Goal: Navigation & Orientation: Find specific page/section

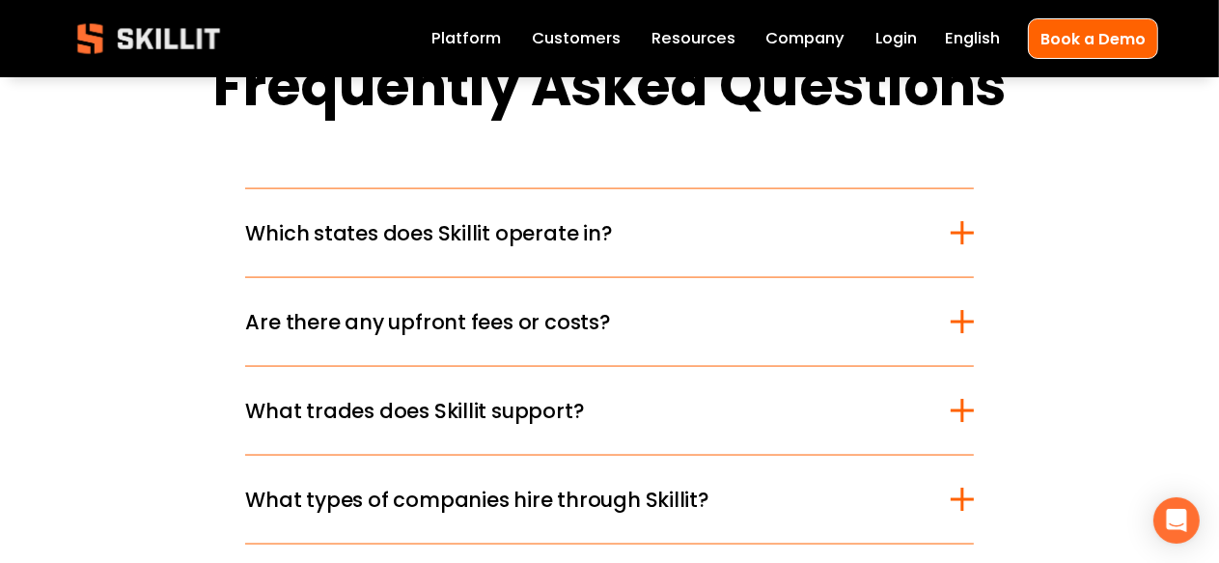
scroll to position [2414, 0]
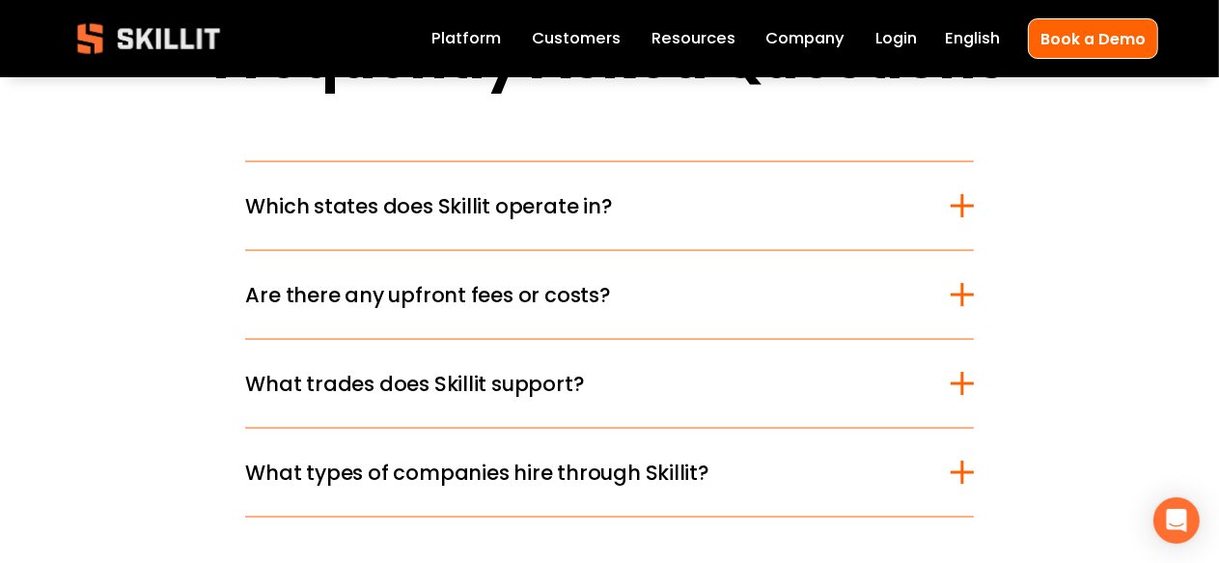
click at [828, 40] on link "Company" at bounding box center [805, 38] width 79 height 27
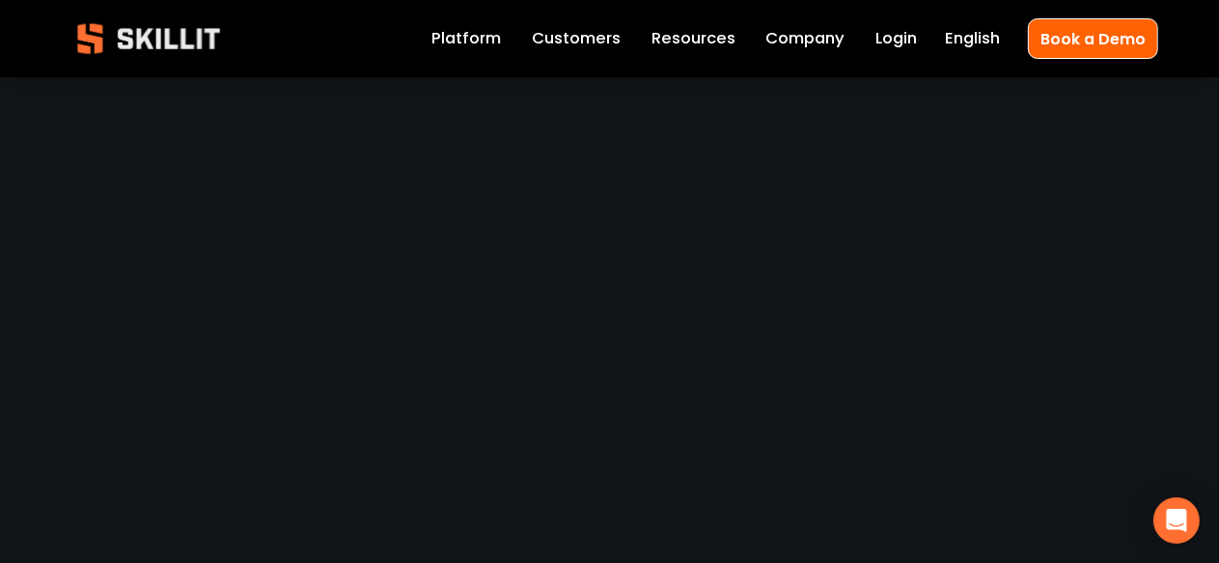
scroll to position [4055, 0]
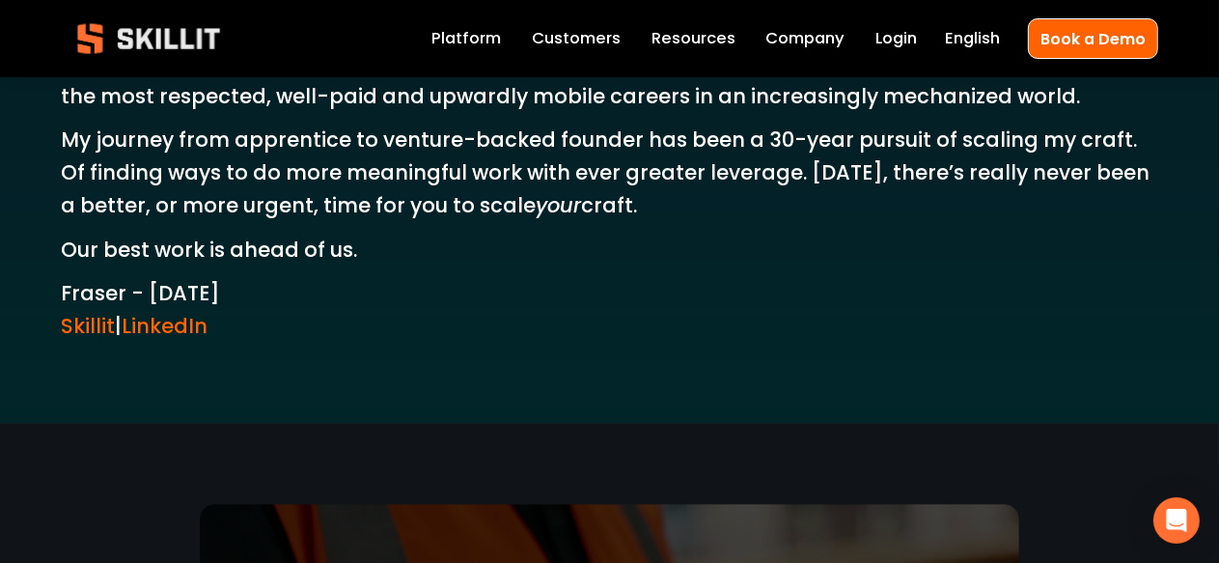
click at [199, 312] on link "LinkedIn" at bounding box center [165, 326] width 86 height 28
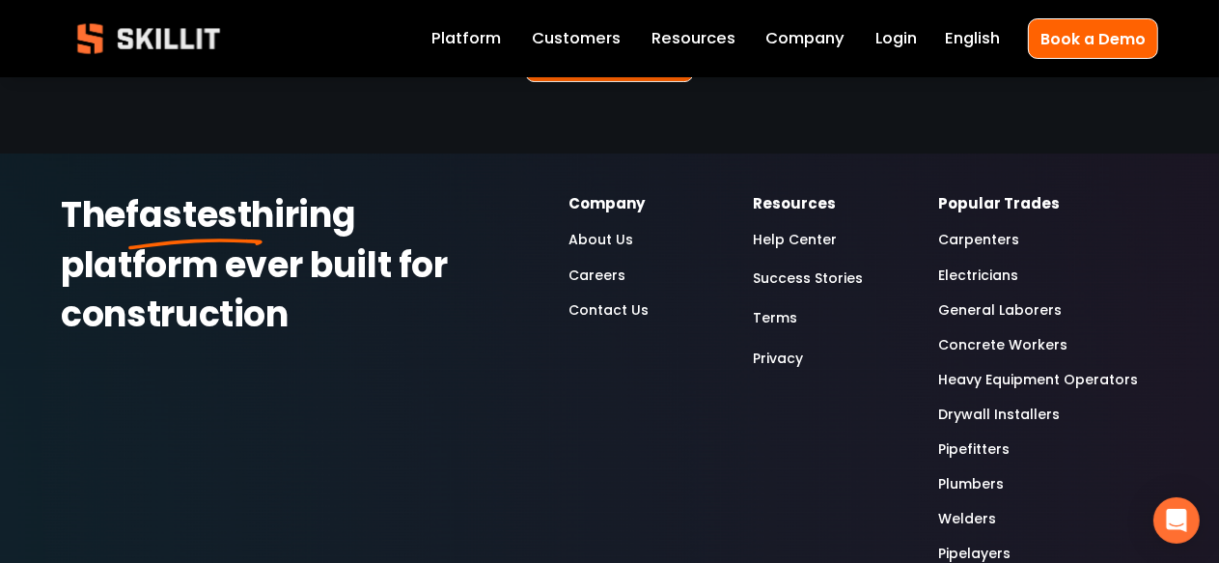
scroll to position [4903, 0]
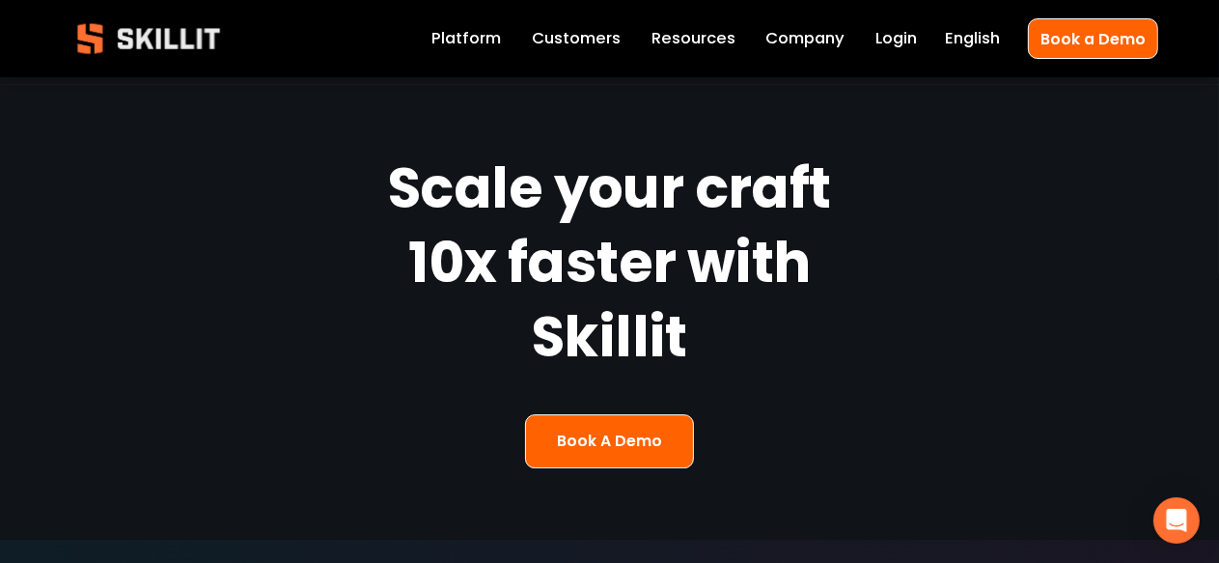
click at [820, 41] on link "Company" at bounding box center [805, 38] width 79 height 27
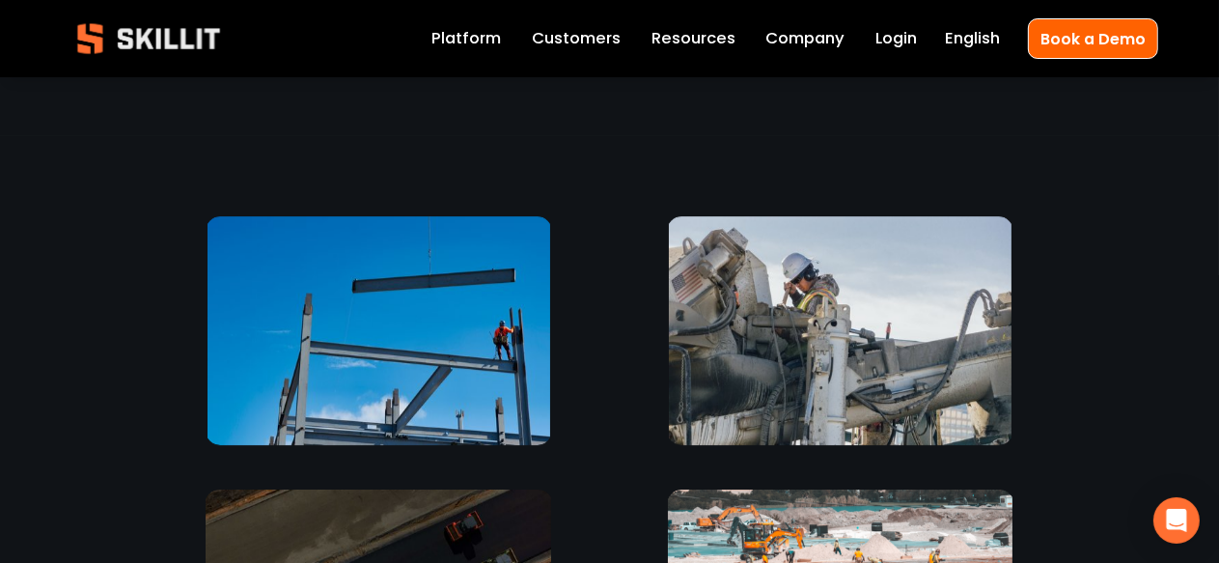
scroll to position [5109, 0]
